Goal: Find contact information: Find contact information

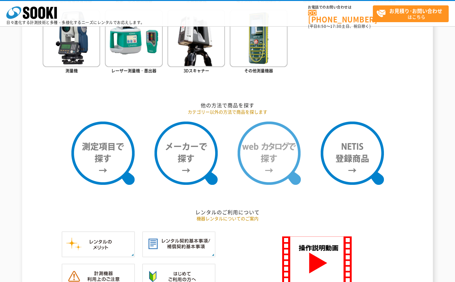
scroll to position [443, 0]
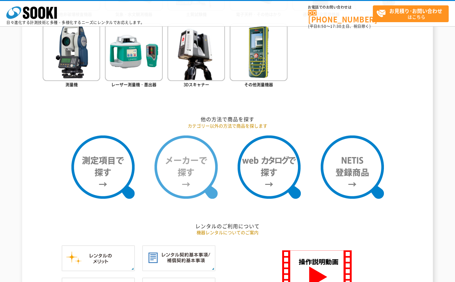
click at [190, 175] on img at bounding box center [186, 166] width 63 height 63
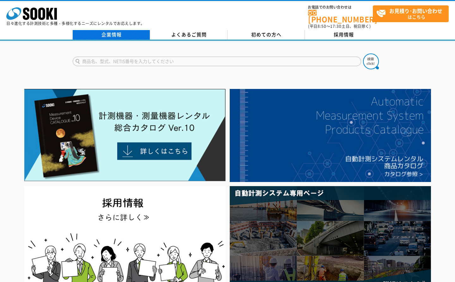
click at [114, 31] on link "企業情報" at bounding box center [111, 34] width 77 height 9
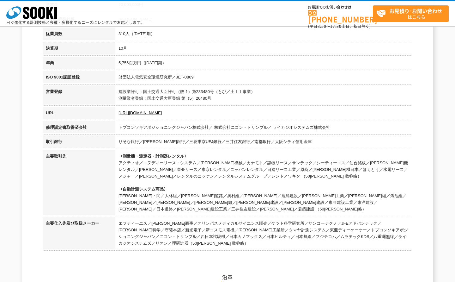
scroll to position [158, 0]
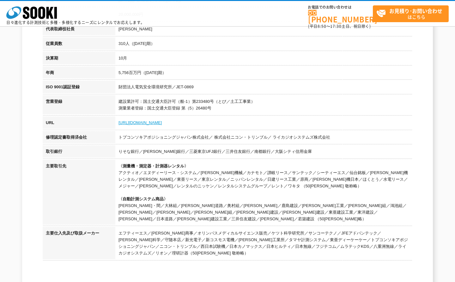
click at [145, 124] on link "https://sooki.co.jp/" at bounding box center [140, 122] width 43 height 5
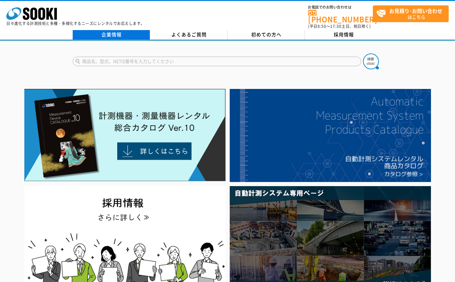
click at [118, 33] on link "企業情報" at bounding box center [111, 34] width 77 height 9
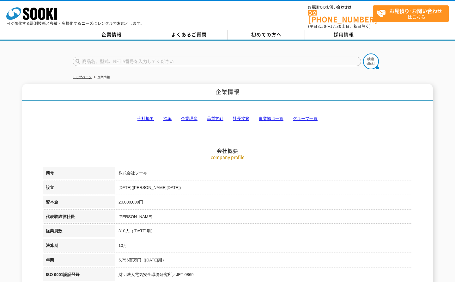
click at [147, 116] on link "会社概要" at bounding box center [146, 118] width 16 height 5
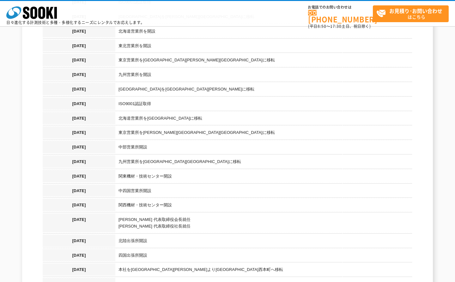
scroll to position [617, 0]
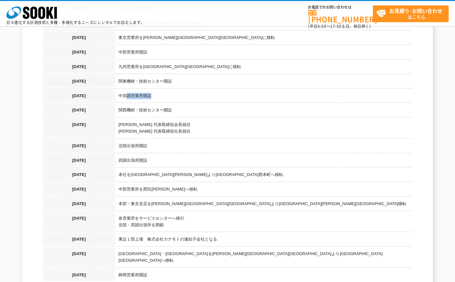
drag, startPoint x: 127, startPoint y: 89, endPoint x: 159, endPoint y: 90, distance: 32.3
click at [159, 90] on td "中四国営業所開設" at bounding box center [263, 96] width 297 height 15
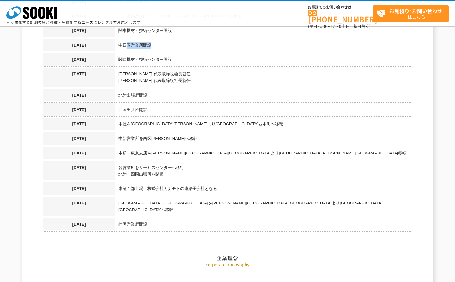
scroll to position [681, 0]
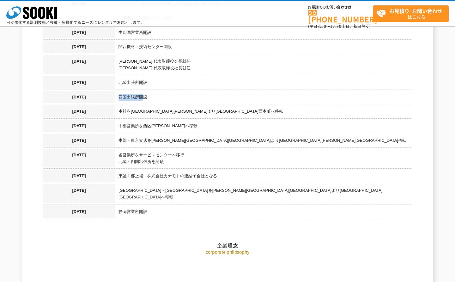
drag, startPoint x: 144, startPoint y: 91, endPoint x: 119, endPoint y: 89, distance: 25.4
click at [119, 91] on td "四国出張所開設" at bounding box center [263, 98] width 297 height 15
click at [197, 125] on td "中部営業所を西区[PERSON_NAME]へ移転" at bounding box center [263, 127] width 297 height 15
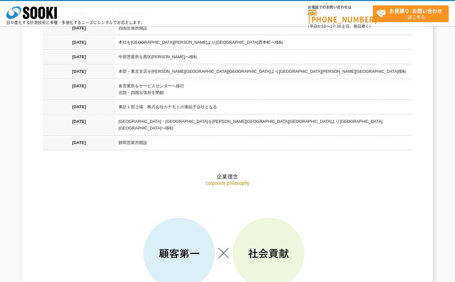
scroll to position [744, 0]
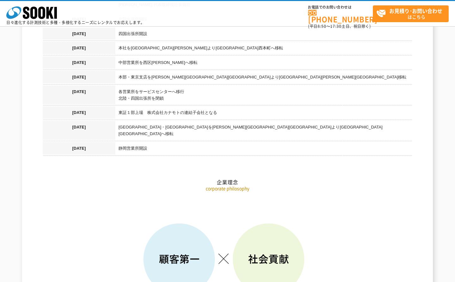
click at [145, 58] on td "中部営業所を西区[PERSON_NAME]へ移転" at bounding box center [263, 63] width 297 height 15
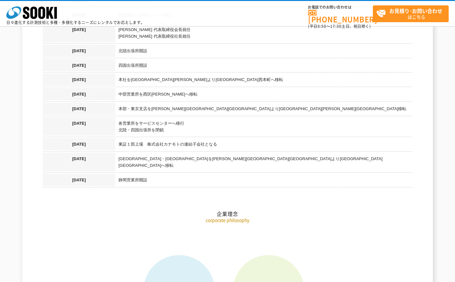
scroll to position [681, 0]
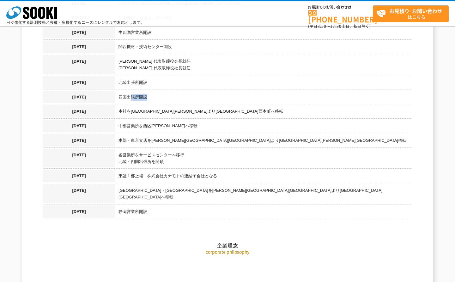
drag, startPoint x: 130, startPoint y: 90, endPoint x: 156, endPoint y: 93, distance: 26.3
click at [156, 93] on td "四国出張所開設" at bounding box center [263, 98] width 297 height 15
click at [139, 154] on td "各営業所をサービスセンターへ移行 北陸・四国出張所を閉鎖" at bounding box center [263, 159] width 297 height 21
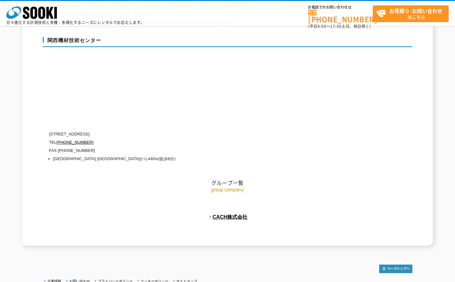
scroll to position [2847, 0]
